Goal: Information Seeking & Learning: Find specific page/section

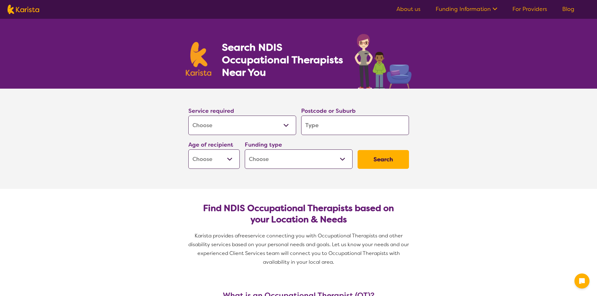
select select "[MEDICAL_DATA]"
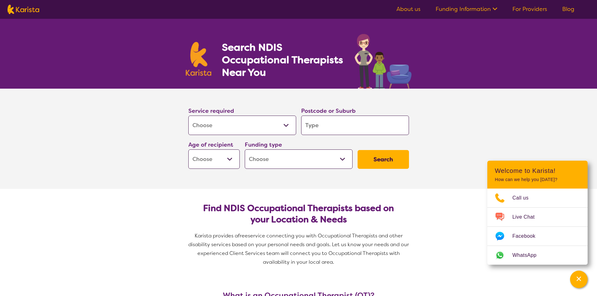
click at [320, 122] on input "search" at bounding box center [355, 125] width 108 height 19
type input "4"
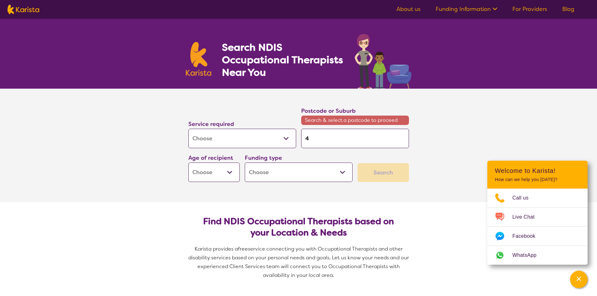
type input "42"
type input "420"
type input "4207"
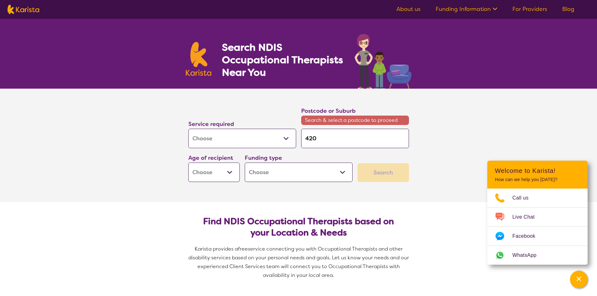
type input "4207"
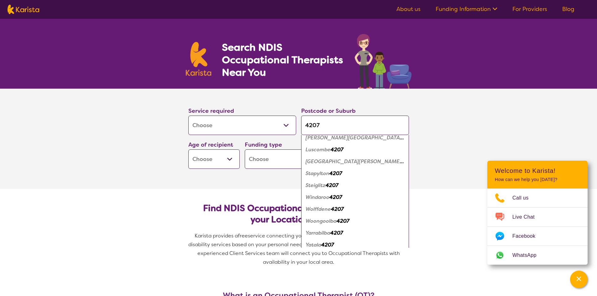
scroll to position [153, 0]
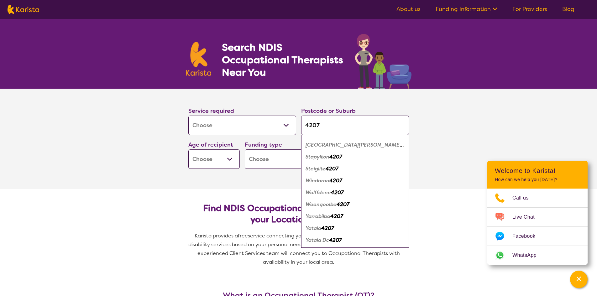
type input "4207"
click at [324, 219] on em "Yarrabilba" at bounding box center [317, 216] width 25 height 7
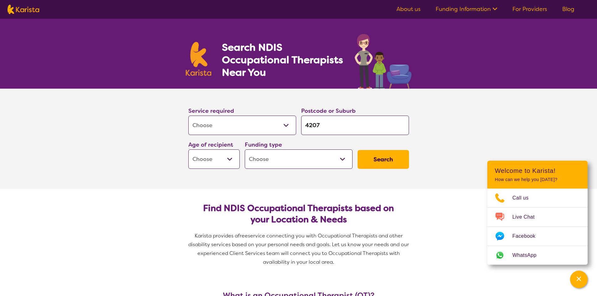
click at [218, 160] on select "Early Childhood - 0 to 9 Child - 10 to 11 Adolescent - 12 to 17 Adult - 18 to 6…" at bounding box center [213, 158] width 51 height 19
select select "EC"
click at [188, 149] on select "Early Childhood - 0 to 9 Child - 10 to 11 Adolescent - 12 to 17 Adult - 18 to 6…" at bounding box center [213, 158] width 51 height 19
select select "EC"
click at [269, 159] on select "Home Care Package (HCP) National Disability Insurance Scheme (NDIS) I don't know" at bounding box center [299, 158] width 108 height 19
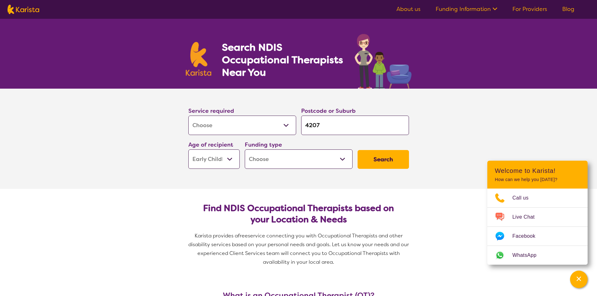
select select "NDIS"
click at [245, 149] on select "Home Care Package (HCP) National Disability Insurance Scheme (NDIS) I don't know" at bounding box center [299, 158] width 108 height 19
select select "NDIS"
click at [374, 158] on button "Search" at bounding box center [382, 159] width 51 height 19
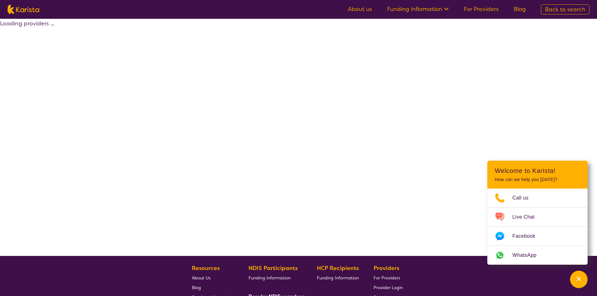
select select "by_score"
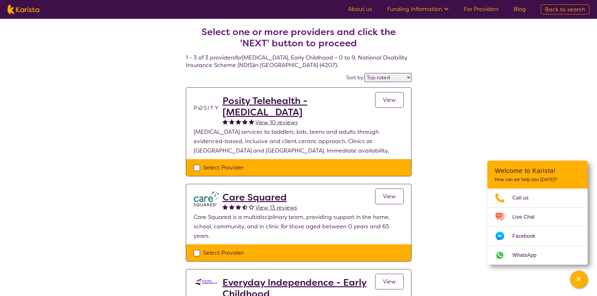
select select "[MEDICAL_DATA]"
select select "EC"
select select "NDIS"
select select "[MEDICAL_DATA]"
select select "EC"
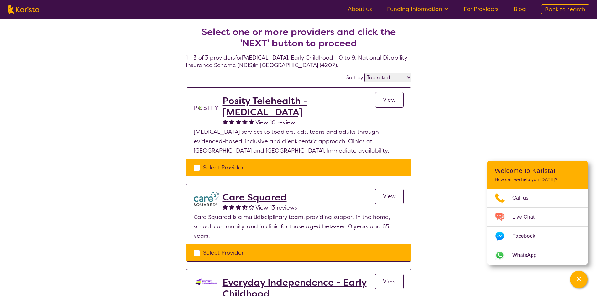
select select "NDIS"
